Goal: Check status: Check status

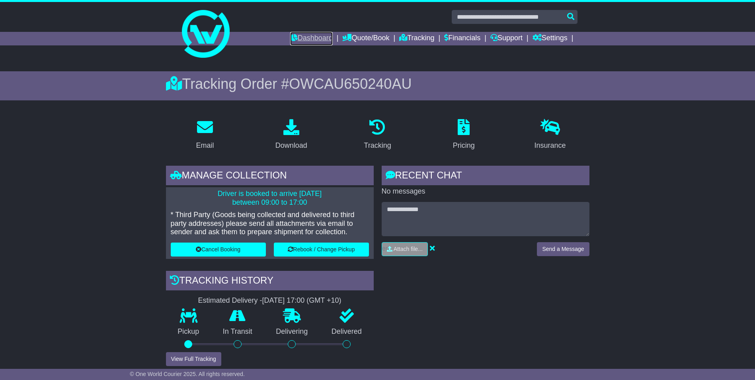
click at [303, 33] on link "Dashboard" at bounding box center [311, 39] width 43 height 14
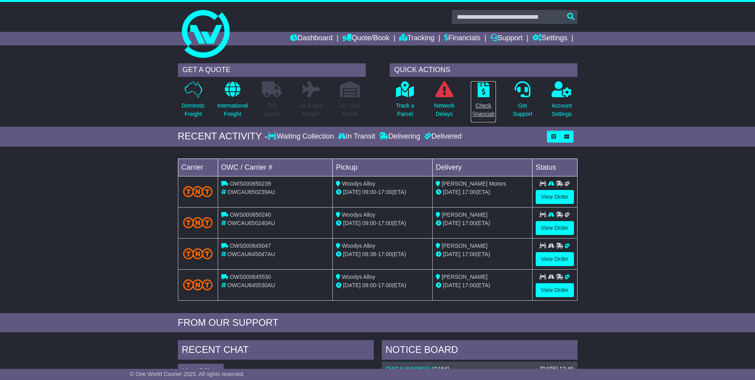
click at [484, 93] on icon at bounding box center [484, 89] width 12 height 16
